Goal: Navigation & Orientation: Find specific page/section

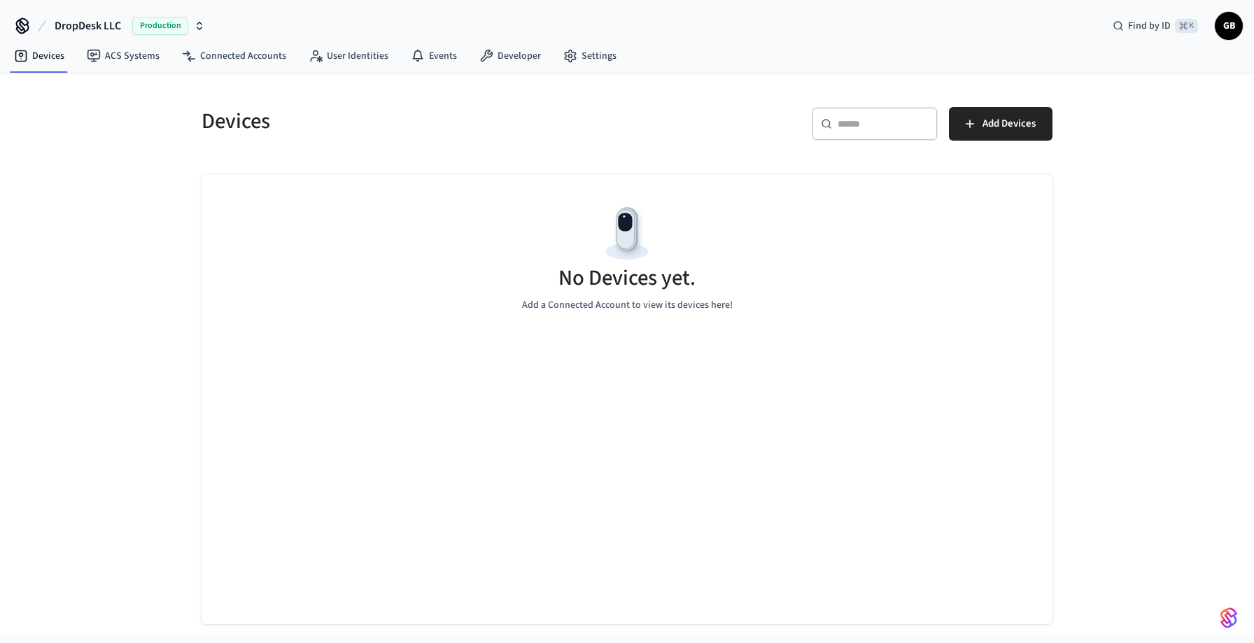
scroll to position [20, 0]
click at [270, 71] on nav "Devices ACS Systems Connected Accounts User Identities Events Developer Settings" at bounding box center [315, 57] width 625 height 32
click at [270, 61] on link "Connected Accounts" at bounding box center [234, 55] width 127 height 25
